Goal: Task Accomplishment & Management: Use online tool/utility

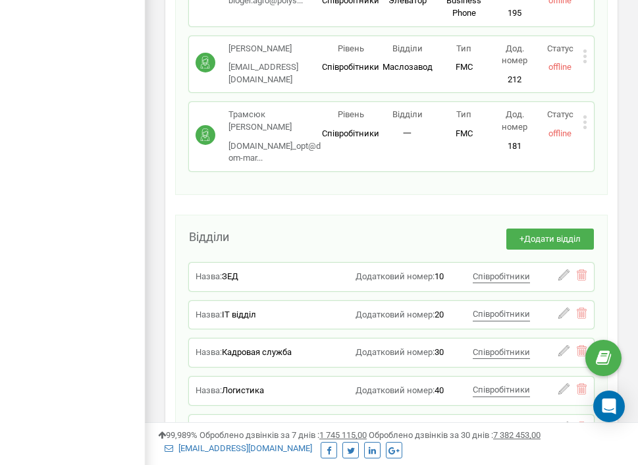
scroll to position [5109, 0]
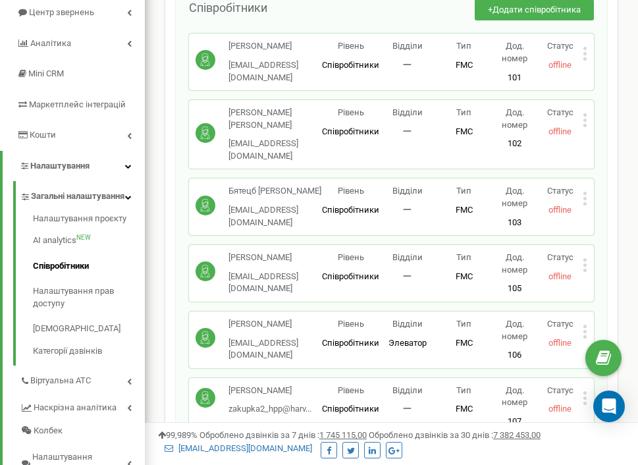
scroll to position [157, 0]
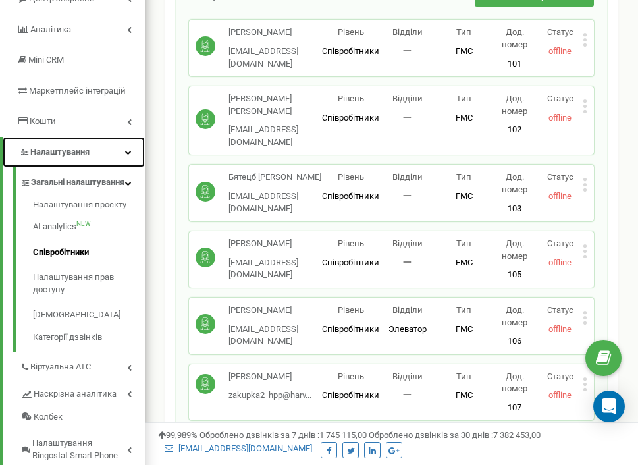
click at [120, 157] on link "Налаштування" at bounding box center [74, 152] width 142 height 31
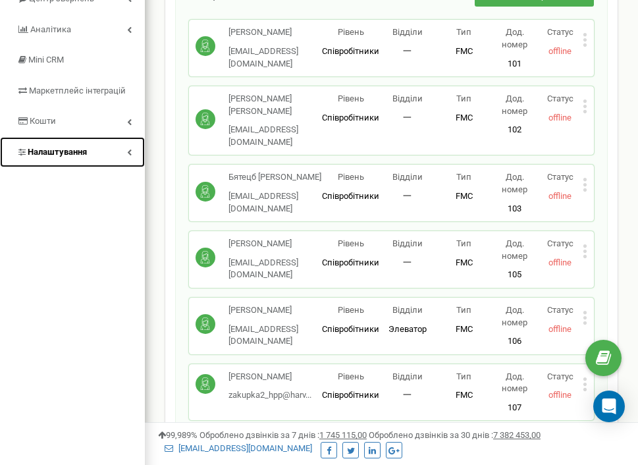
click at [120, 157] on link "Налаштування" at bounding box center [72, 152] width 145 height 31
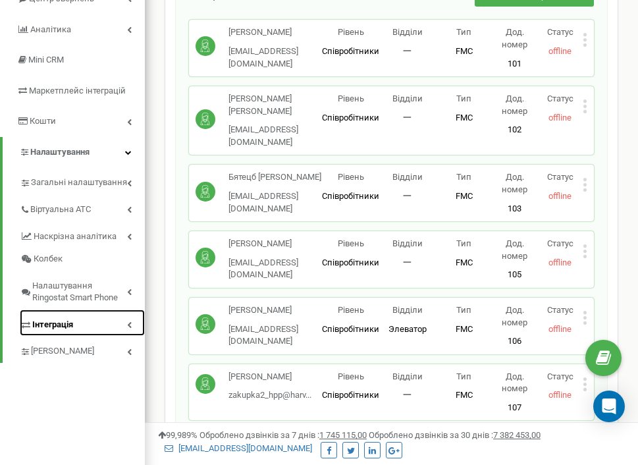
click at [122, 321] on link "Інтеграція" at bounding box center [82, 322] width 125 height 27
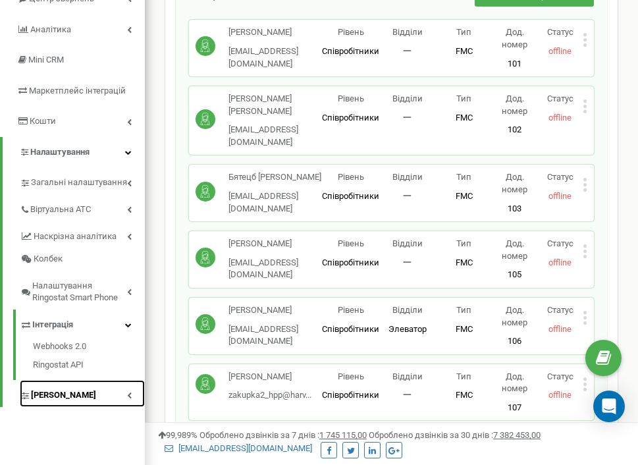
click at [66, 401] on span "[PERSON_NAME]" at bounding box center [63, 395] width 65 height 13
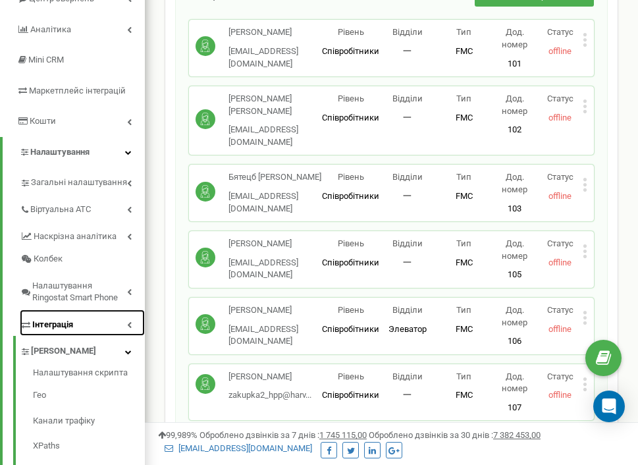
click at [112, 323] on link "Інтеграція" at bounding box center [82, 322] width 125 height 27
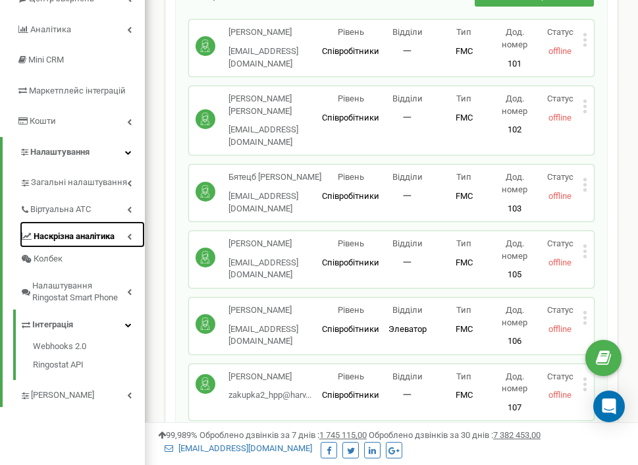
click at [129, 238] on icon at bounding box center [129, 236] width 5 height 7
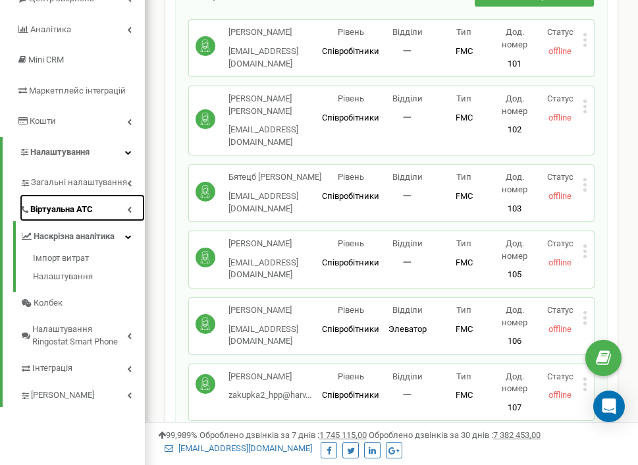
click at [101, 210] on link "Віртуальна АТС" at bounding box center [82, 207] width 125 height 27
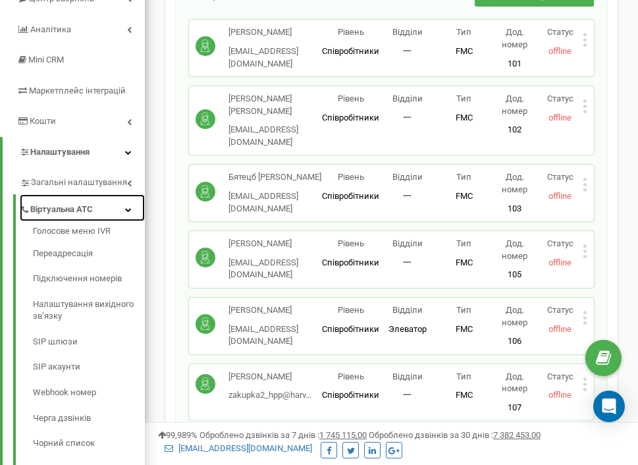
click at [101, 210] on link "Віртуальна АТС" at bounding box center [82, 207] width 125 height 27
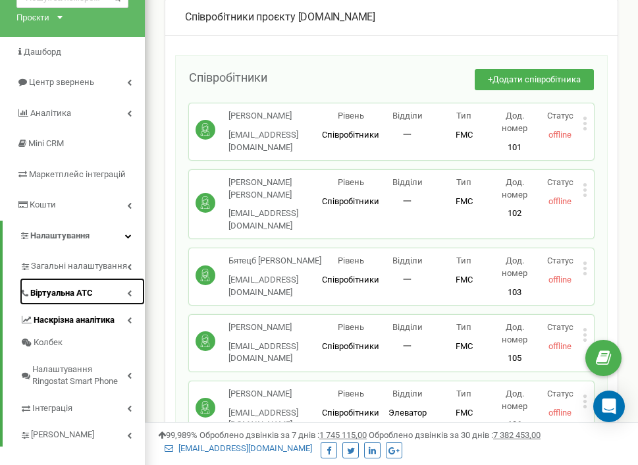
scroll to position [33, 0]
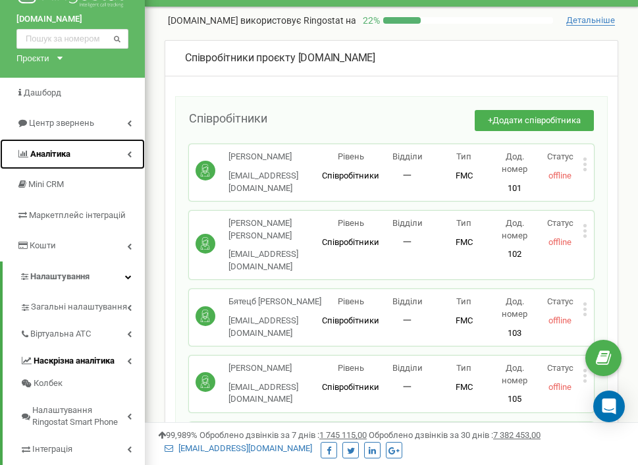
click at [80, 147] on link "Аналiтика" at bounding box center [72, 154] width 145 height 31
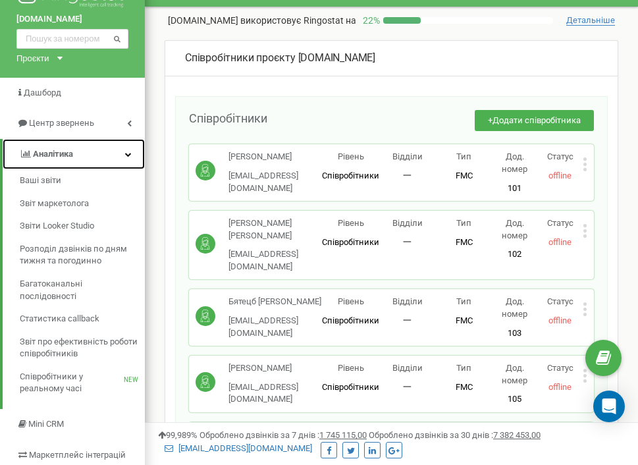
click at [63, 154] on span "Аналiтика" at bounding box center [53, 154] width 40 height 10
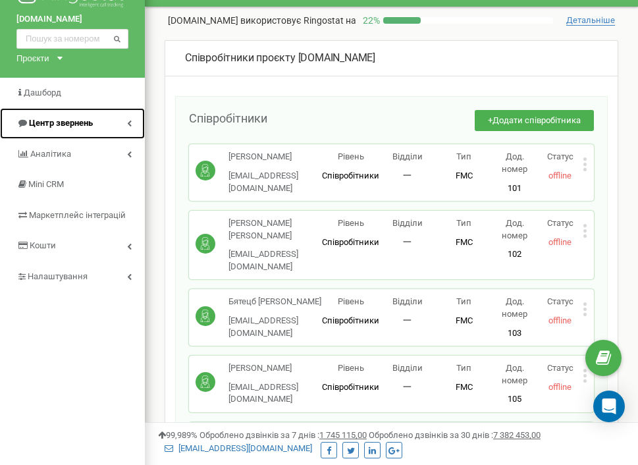
click at [90, 120] on span "Центр звернень" at bounding box center [61, 123] width 64 height 10
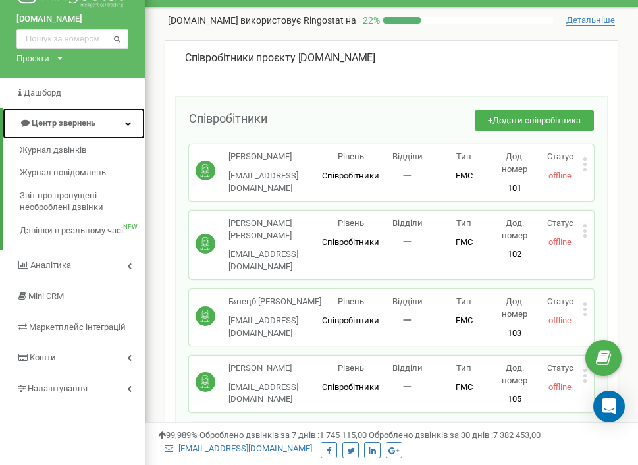
click at [90, 120] on span "Центр звернень" at bounding box center [64, 123] width 64 height 10
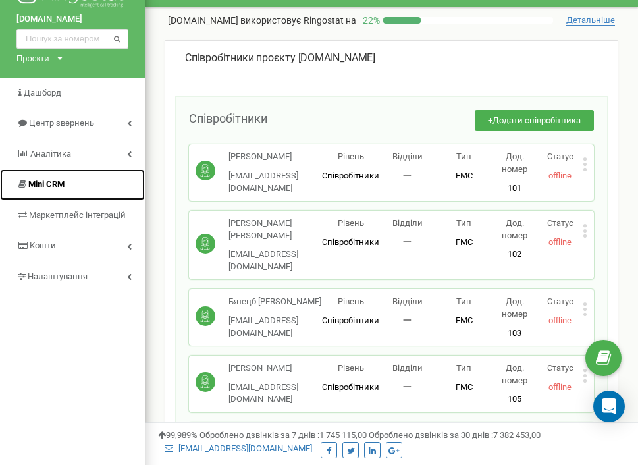
click at [90, 175] on link "Mini CRM" at bounding box center [72, 184] width 145 height 31
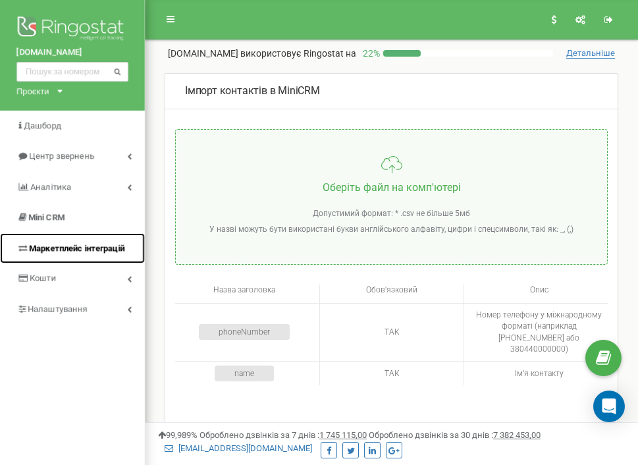
click at [67, 253] on span "Маркетплейс інтеграцій" at bounding box center [70, 248] width 108 height 13
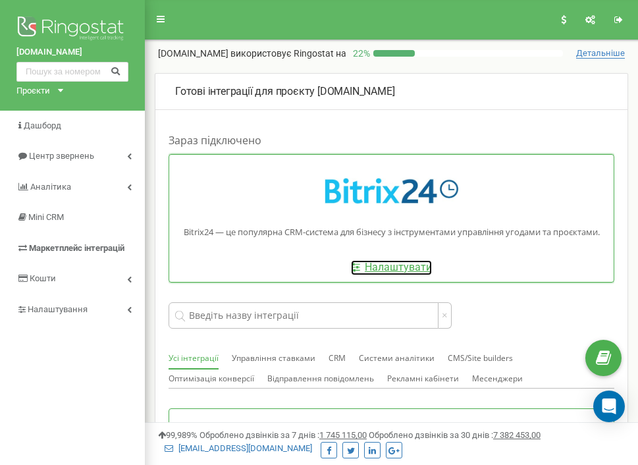
click at [394, 265] on link "Налаштувати" at bounding box center [391, 267] width 81 height 15
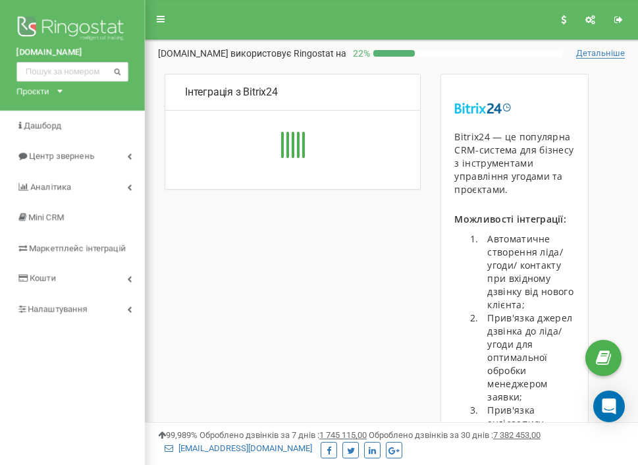
type input "[URL][DOMAIN_NAME]"
type input "2466"
type input "8x3ikmgp70ygjw67"
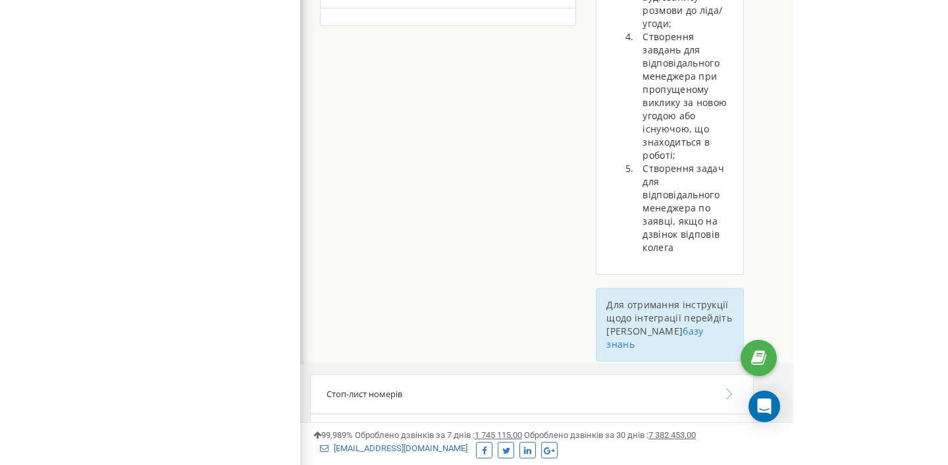
scroll to position [333, 0]
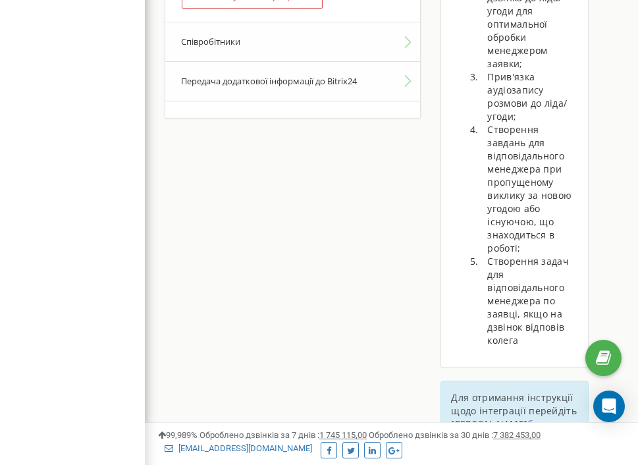
click at [365, 53] on button "Співробітники" at bounding box center [292, 42] width 255 height 40
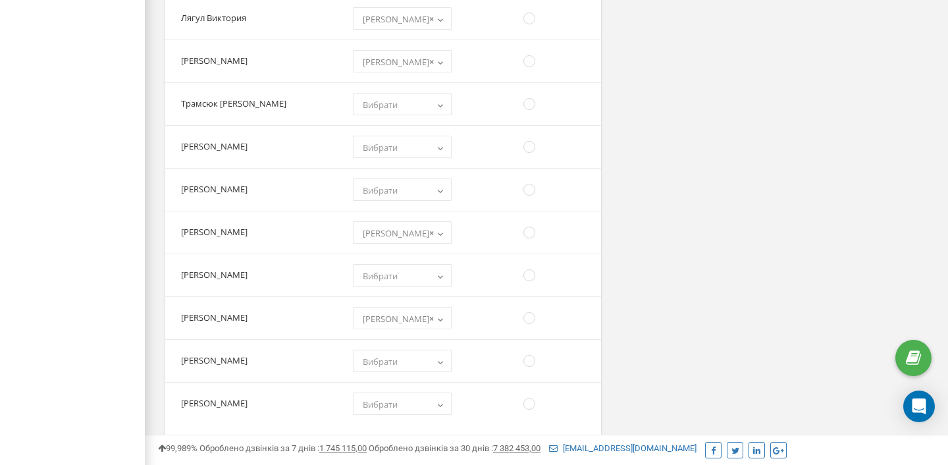
scroll to position [3287, 0]
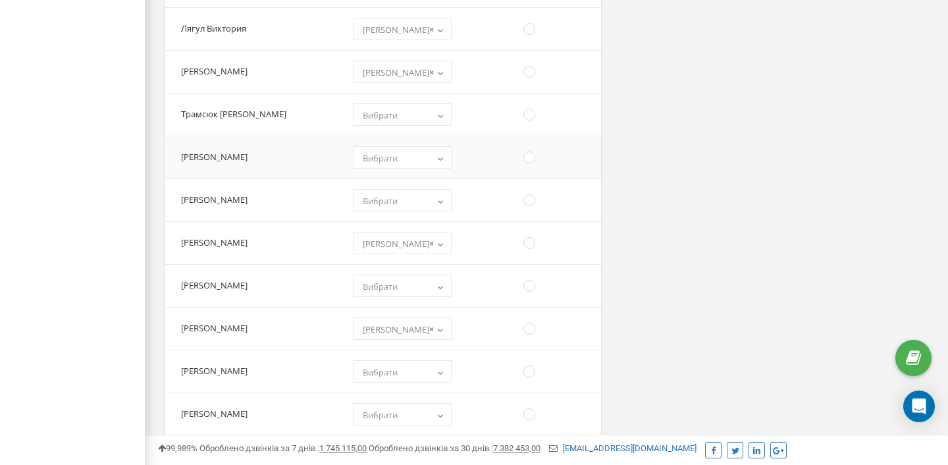
click at [421, 162] on span "Вибрати" at bounding box center [402, 158] width 90 height 18
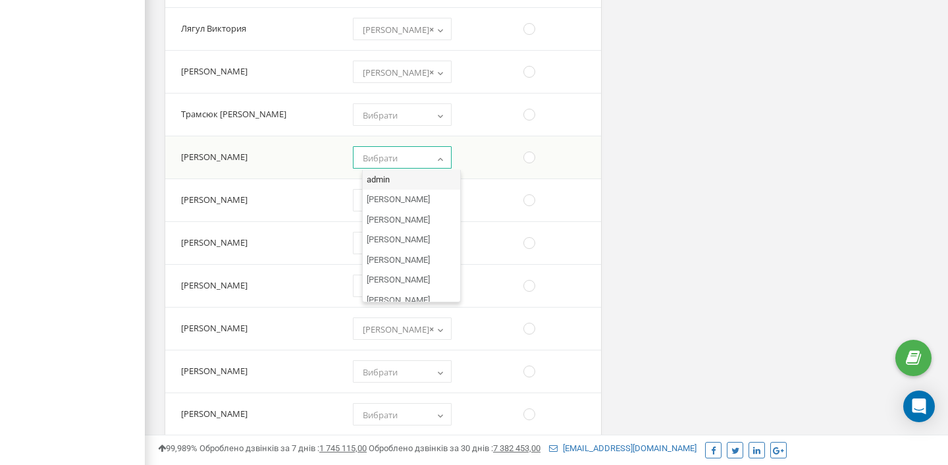
click at [398, 159] on span "Вибрати" at bounding box center [380, 158] width 35 height 12
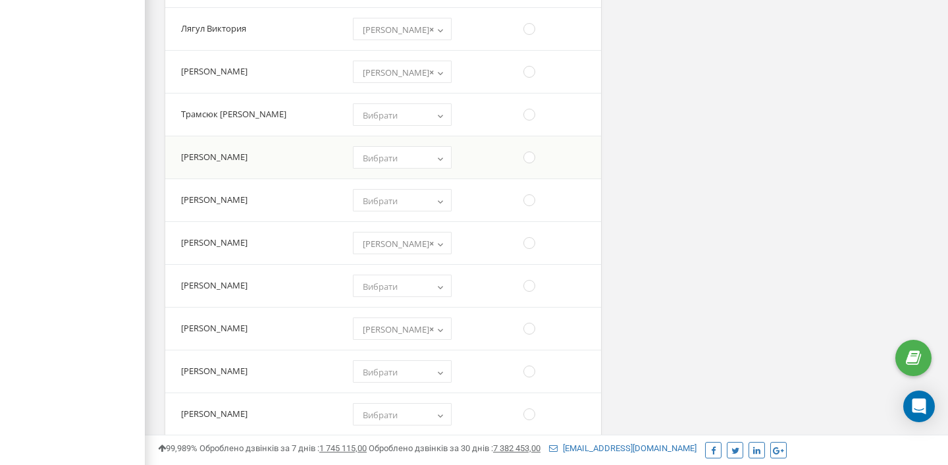
click at [398, 159] on span "Вибрати" at bounding box center [380, 158] width 35 height 12
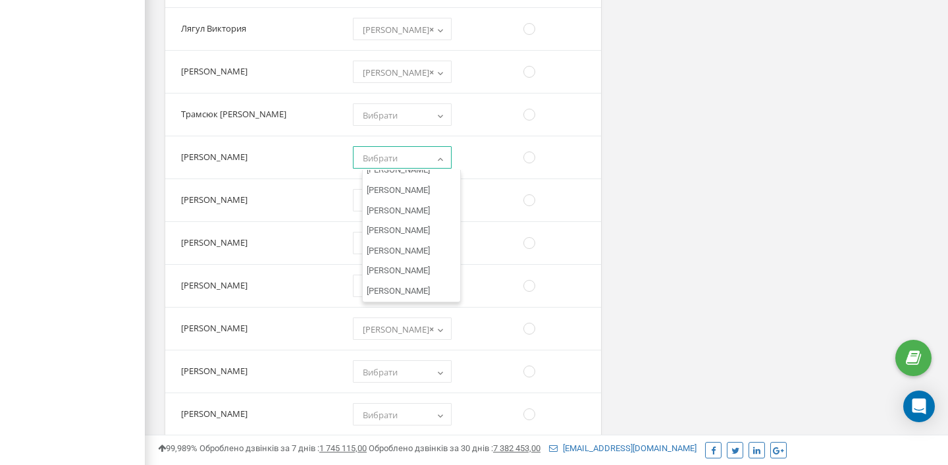
scroll to position [5275, 0]
select select "2573"
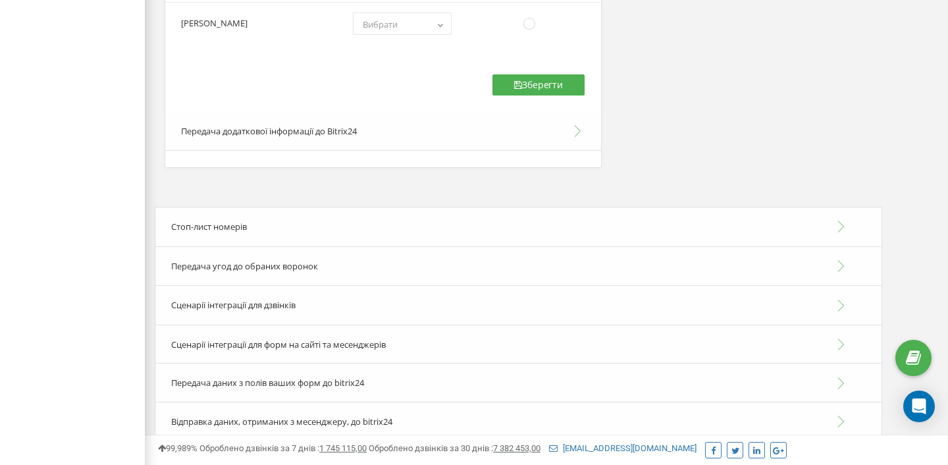
scroll to position [3695, 0]
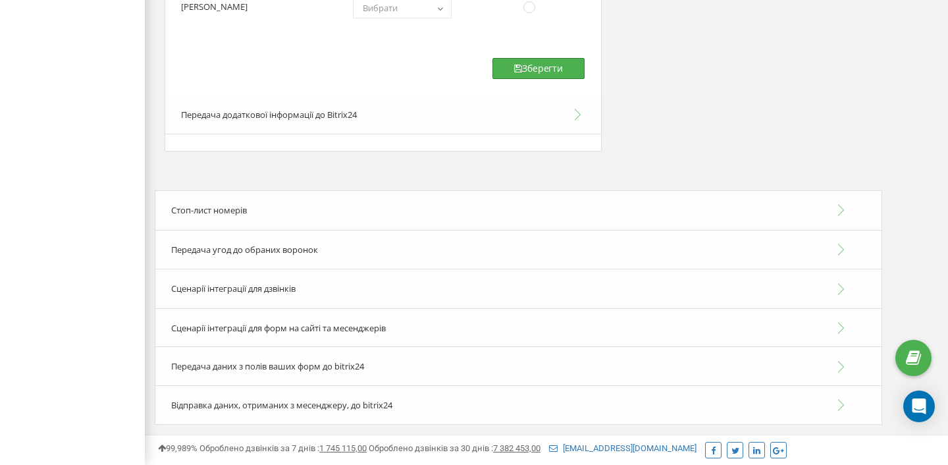
click at [556, 70] on button "Зберегти" at bounding box center [538, 68] width 92 height 21
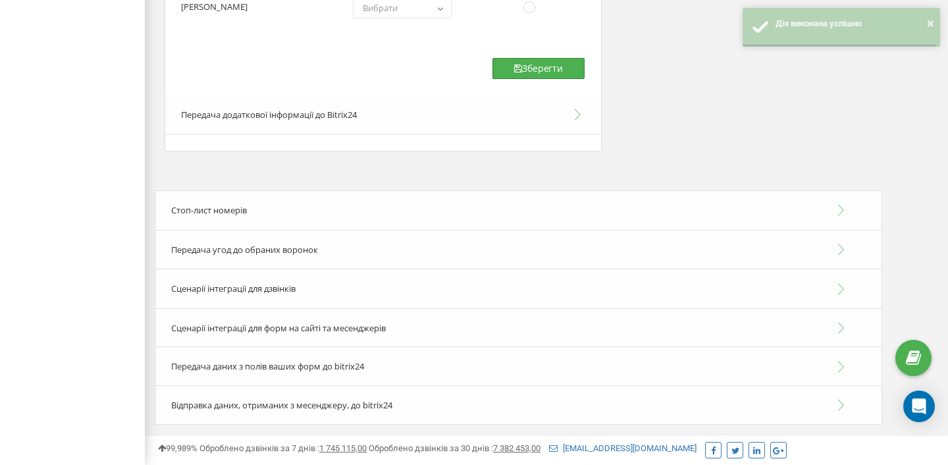
click at [531, 66] on button "Зберегти" at bounding box center [538, 68] width 92 height 21
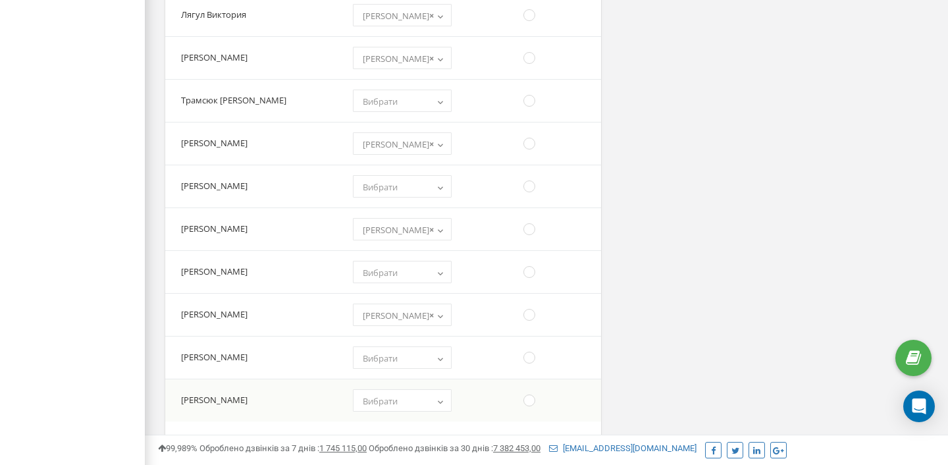
scroll to position [3301, 0]
